Goal: Transaction & Acquisition: Purchase product/service

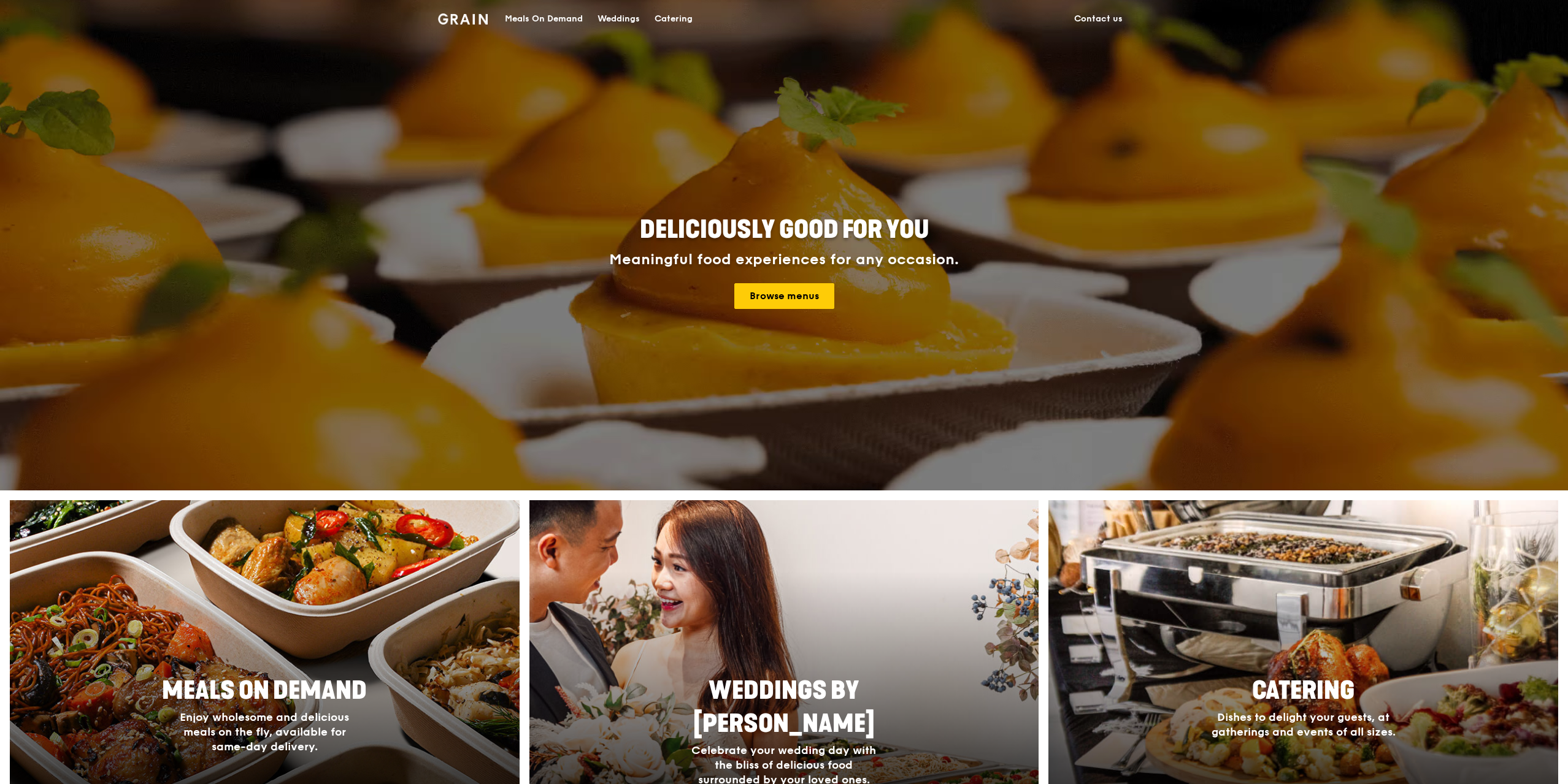
click at [550, 21] on div "Meals On Demand" at bounding box center [543, 19] width 78 height 37
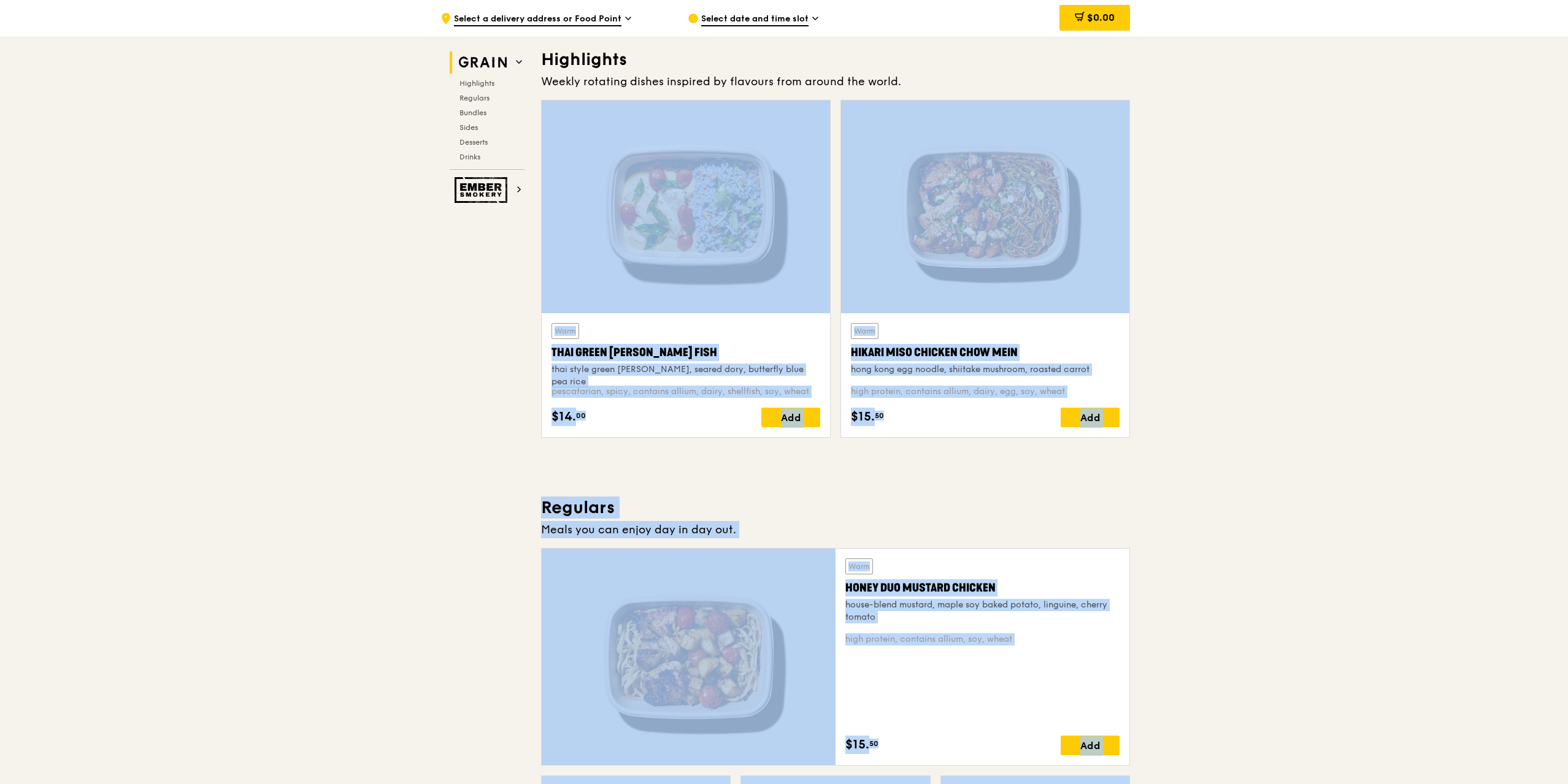
scroll to position [613, 0]
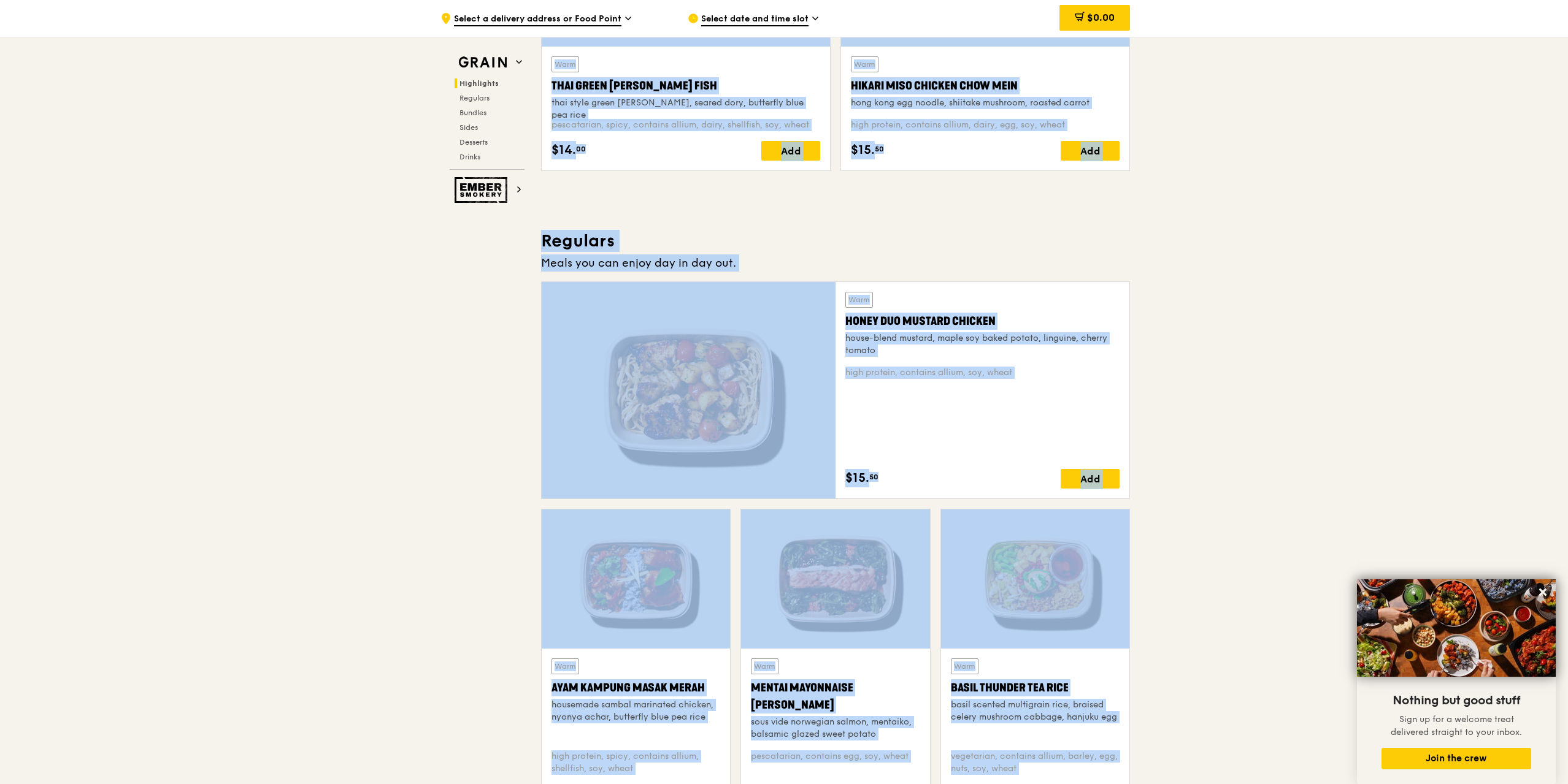
click at [848, 323] on div "Honey Duo Mustard Chicken" at bounding box center [982, 321] width 274 height 17
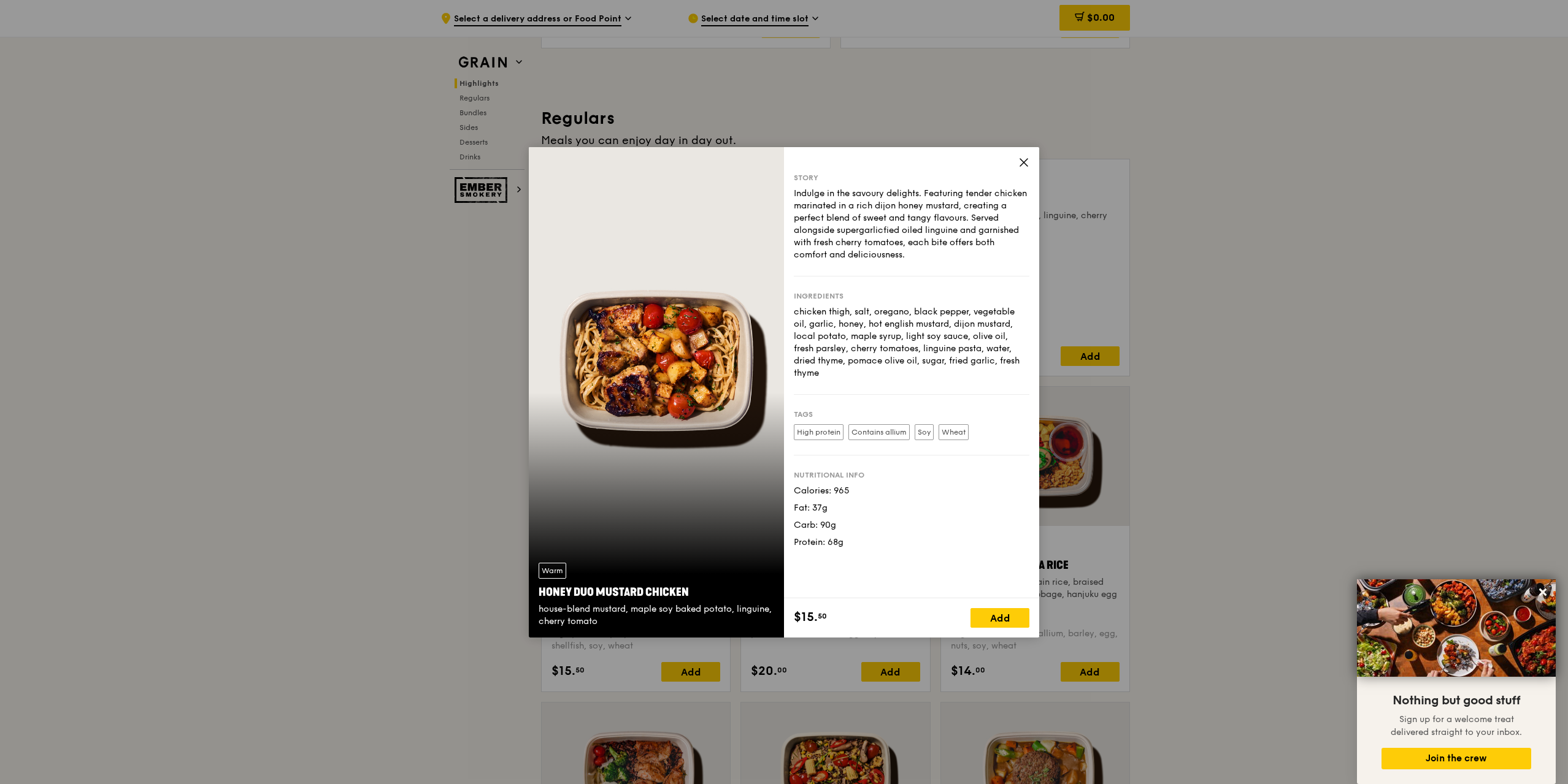
click at [1025, 161] on icon at bounding box center [1024, 163] width 11 height 11
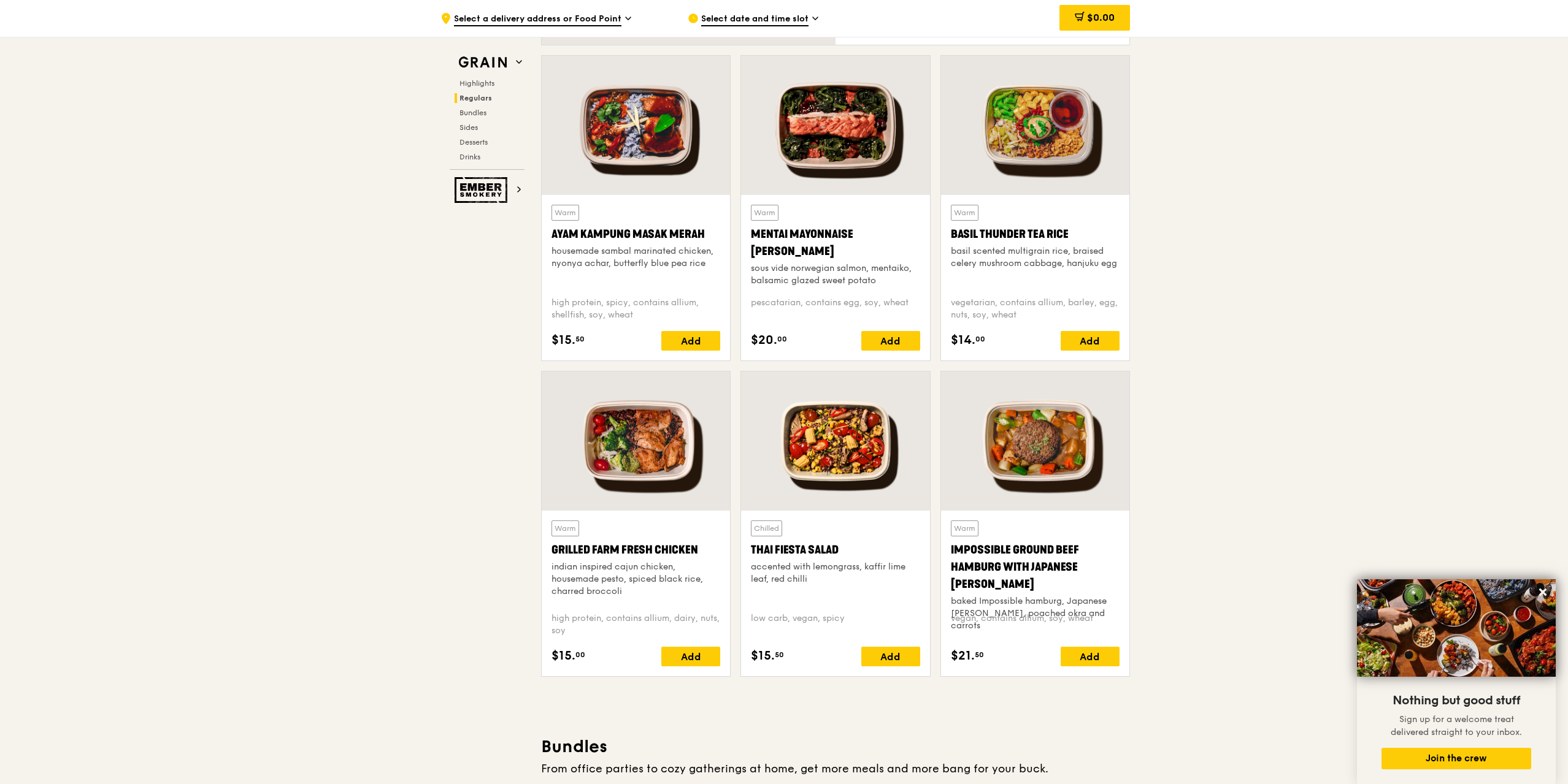
scroll to position [1104, 0]
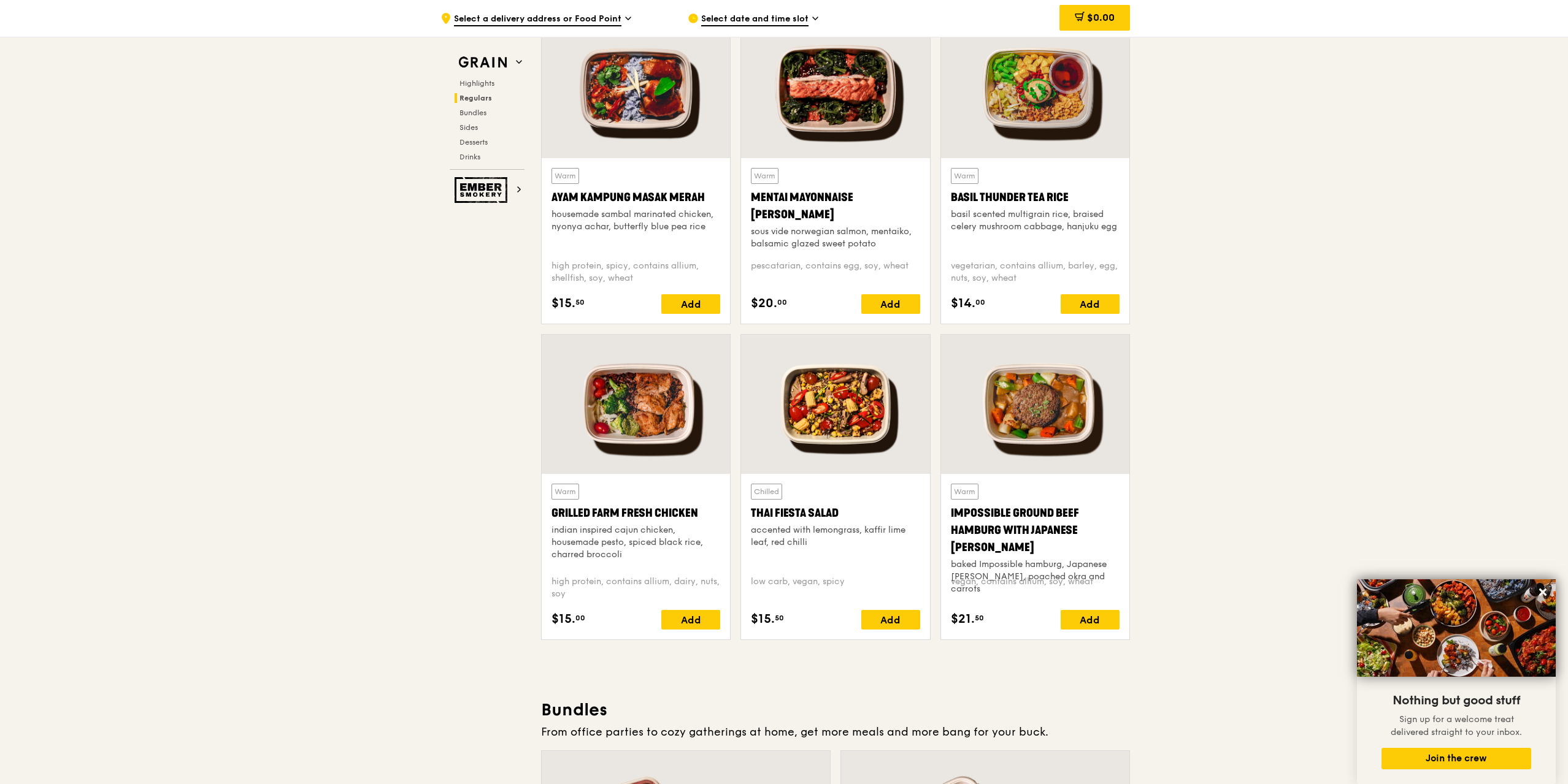
drag, startPoint x: 548, startPoint y: 515, endPoint x: 697, endPoint y: 515, distance: 149.0
click at [697, 515] on div "Warm Grilled Farm Fresh Chicken indian inspired cajun chicken, housemade pesto,…" at bounding box center [636, 557] width 189 height 166
copy div "Grilled Farm Fresh Chicken"
drag, startPoint x: 954, startPoint y: 198, endPoint x: 1065, endPoint y: 195, distance: 111.0
click at [1065, 195] on div "Basil Thunder Tea Rice" at bounding box center [1035, 198] width 169 height 17
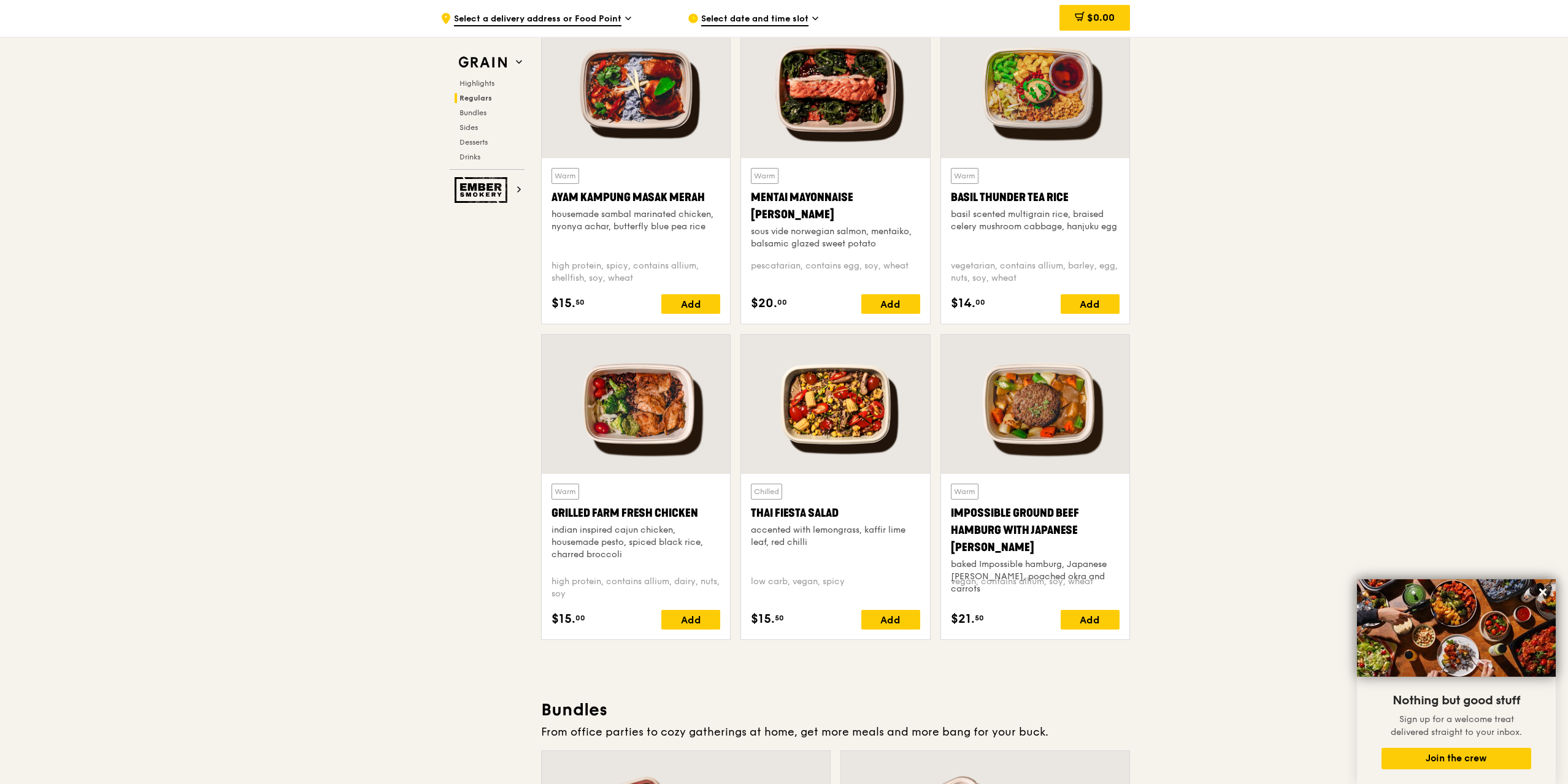
drag, startPoint x: 1078, startPoint y: 195, endPoint x: 953, endPoint y: 203, distance: 125.3
click at [953, 203] on div "Basil Thunder Tea Rice" at bounding box center [1035, 198] width 169 height 17
copy div "Basil Thunder Tea Rice"
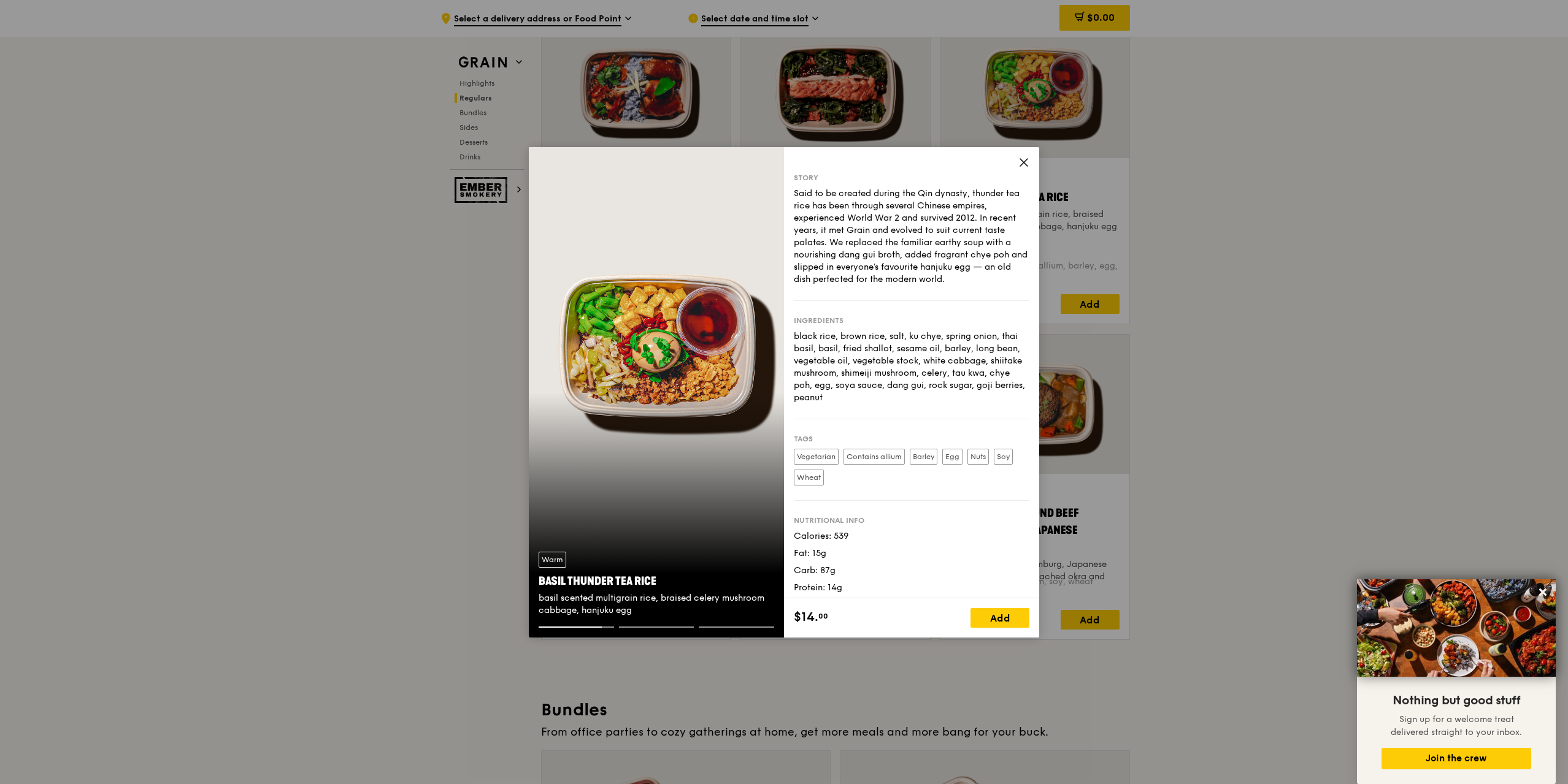
click at [1018, 158] on icon at bounding box center [1024, 163] width 11 height 11
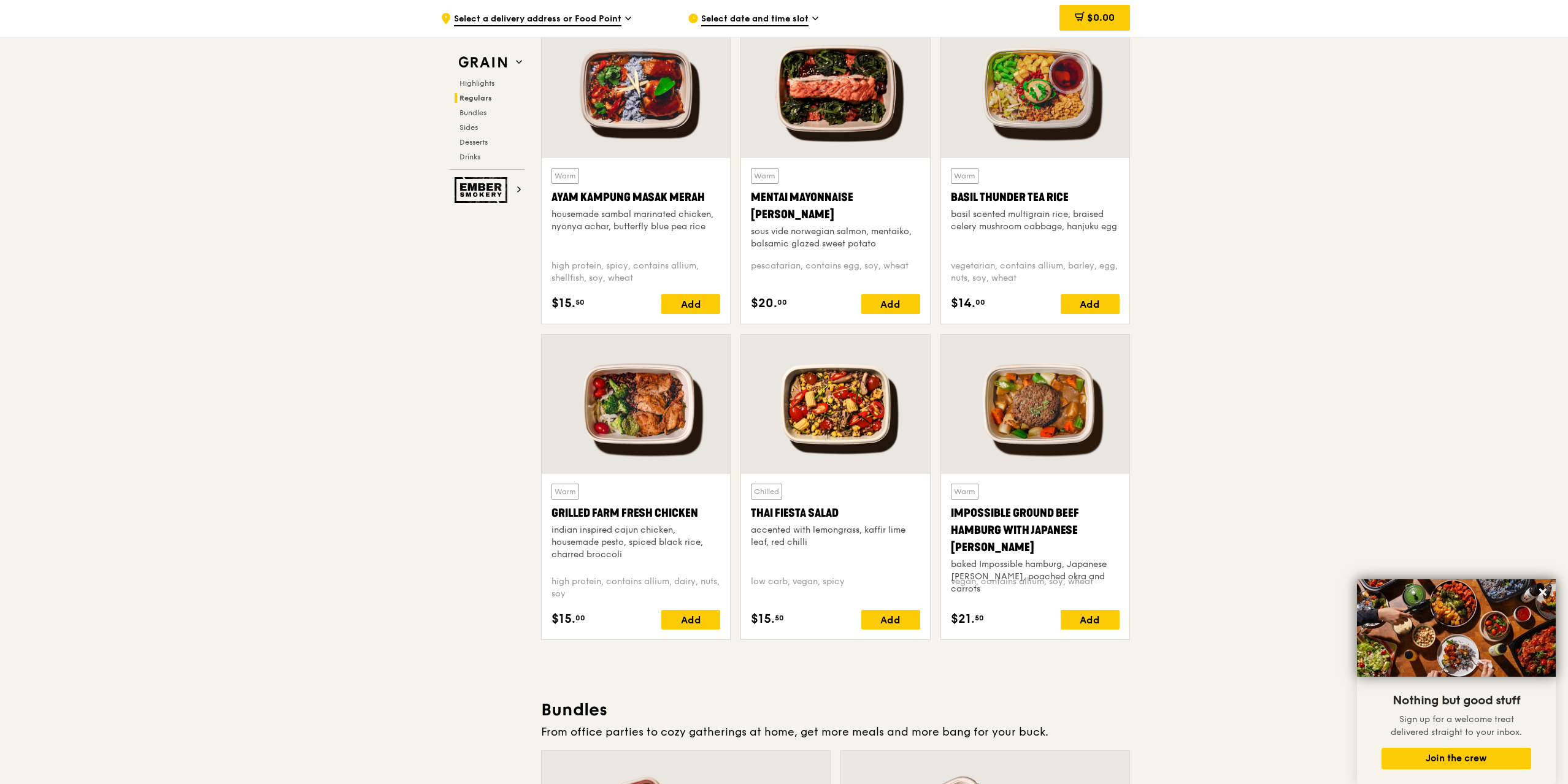
drag, startPoint x: 701, startPoint y: 193, endPoint x: 546, endPoint y: 208, distance: 155.7
click at [546, 208] on div "Warm Ayam [GEOGRAPHIC_DATA] housemade sambal marinated chicken, nyonya achar, b…" at bounding box center [636, 241] width 189 height 166
drag, startPoint x: 551, startPoint y: 200, endPoint x: 708, endPoint y: 194, distance: 157.1
click at [708, 194] on div "Warm Ayam [GEOGRAPHIC_DATA] housemade sambal marinated chicken, nyonya achar, b…" at bounding box center [636, 241] width 189 height 166
copy div "Ayam Kampung Masak Merah"
